Goal: Task Accomplishment & Management: Manage account settings

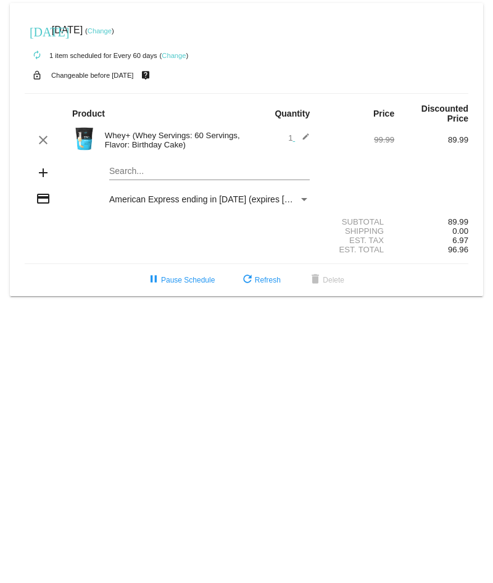
click at [112, 31] on link "Change" at bounding box center [100, 30] width 24 height 7
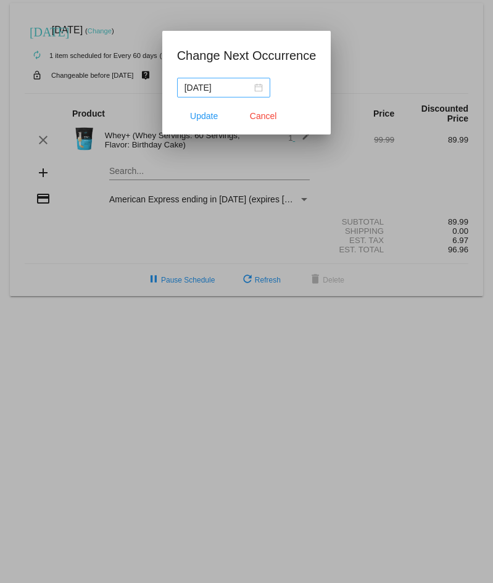
click at [258, 86] on div "[DATE]" at bounding box center [223, 88] width 78 height 14
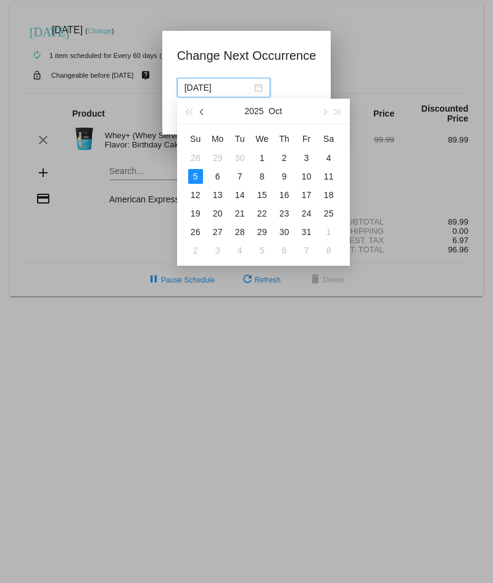
click at [202, 111] on span "button" at bounding box center [202, 112] width 6 height 6
click at [218, 213] on div "18" at bounding box center [217, 213] width 15 height 15
type input "[DATE]"
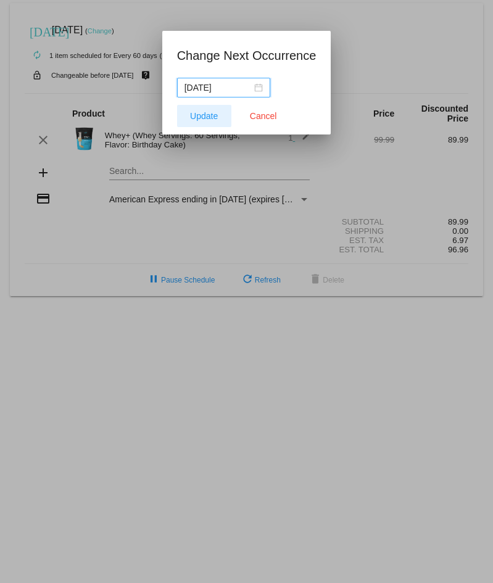
click at [197, 118] on span "Update" at bounding box center [204, 116] width 28 height 10
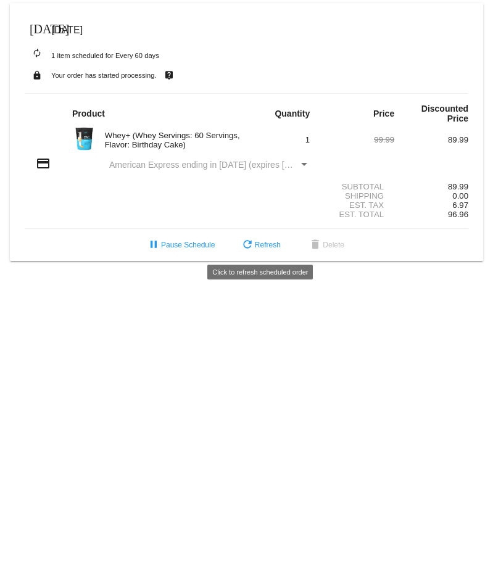
click at [264, 244] on span "refresh Refresh" at bounding box center [260, 245] width 41 height 9
